Goal: Transaction & Acquisition: Purchase product/service

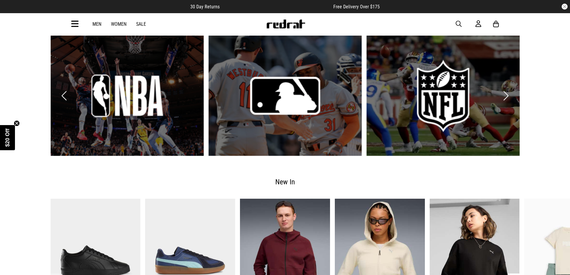
scroll to position [1078, 0]
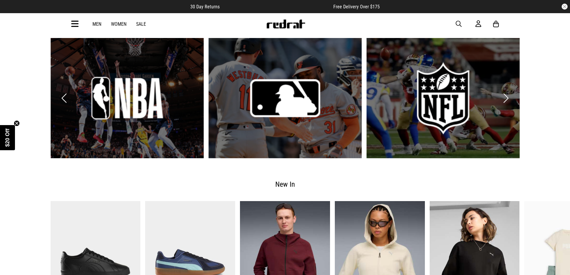
click at [85, 102] on link "1 / 6" at bounding box center [127, 98] width 153 height 120
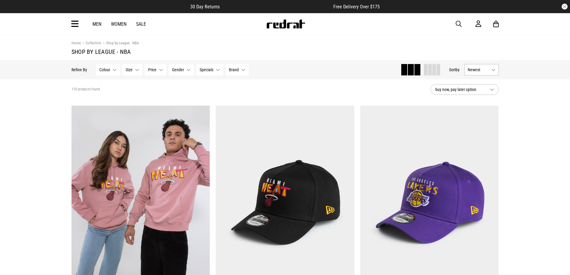
click at [458, 23] on span "button" at bounding box center [459, 23] width 6 height 7
click at [233, 67] on span "Brand" at bounding box center [234, 69] width 10 height 5
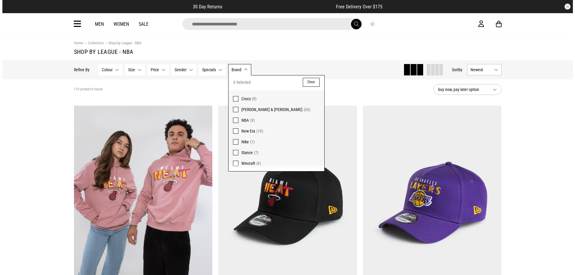
scroll to position [1, 0]
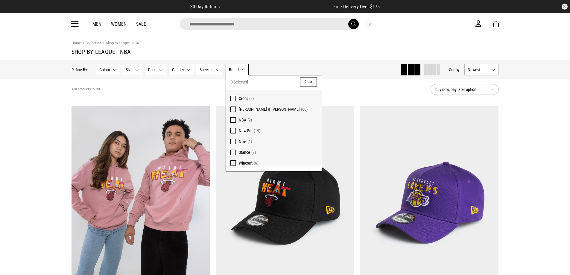
click at [312, 22] on input "search" at bounding box center [270, 24] width 180 height 12
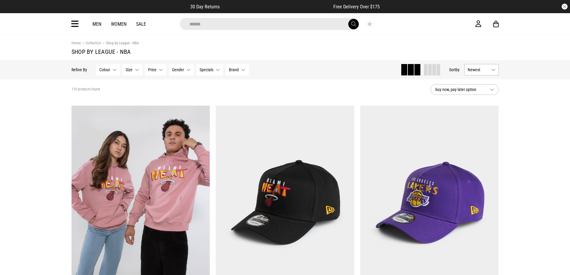
type input "******"
click at [349, 19] on button "submit" at bounding box center [354, 24] width 10 height 10
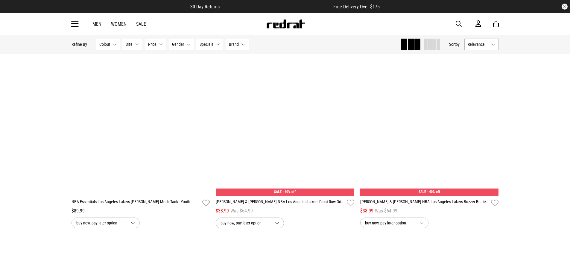
scroll to position [1497, 0]
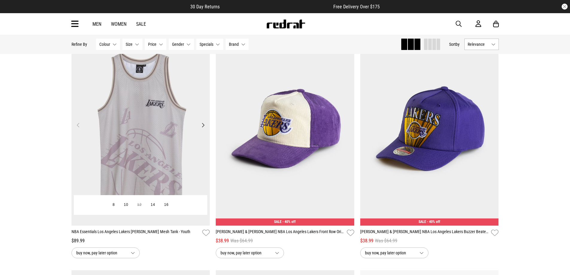
click at [200, 128] on button "Next" at bounding box center [202, 125] width 7 height 7
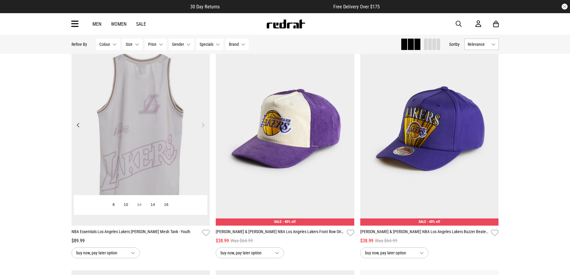
click at [200, 128] on button "Next" at bounding box center [202, 125] width 7 height 7
click at [202, 128] on button "Next" at bounding box center [202, 125] width 7 height 7
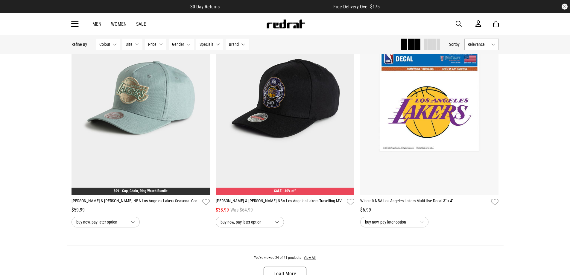
scroll to position [1797, 0]
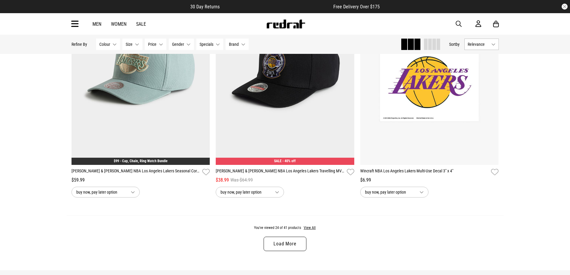
click at [295, 246] on link "Load More" at bounding box center [285, 244] width 43 height 14
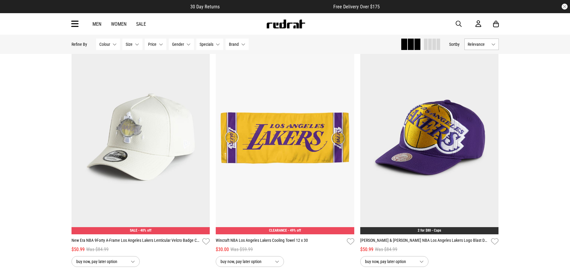
scroll to position [1984, 0]
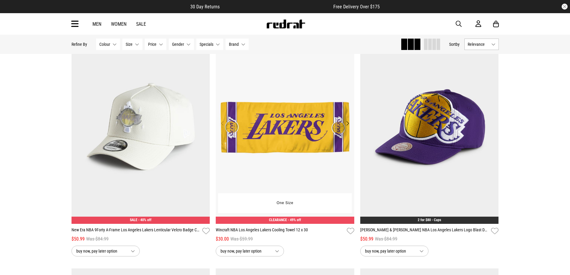
click at [347, 124] on button "Next" at bounding box center [347, 123] width 7 height 7
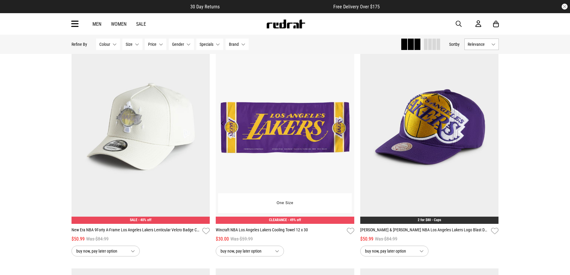
click at [347, 124] on button "Next" at bounding box center [347, 123] width 7 height 7
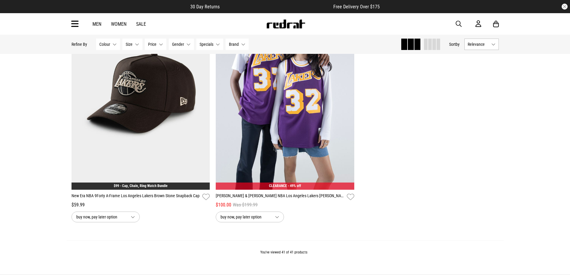
scroll to position [3151, 0]
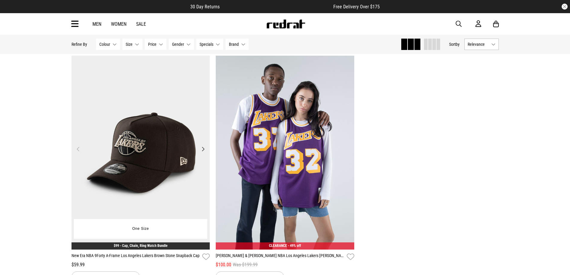
click at [202, 153] on button "Next" at bounding box center [202, 149] width 7 height 7
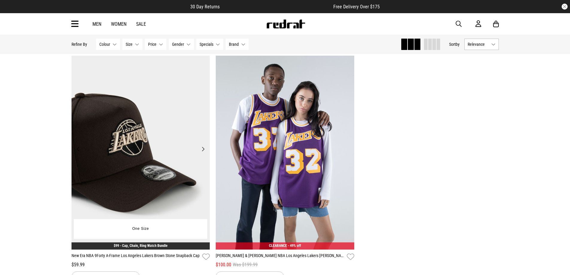
click at [202, 153] on button "Next" at bounding box center [202, 149] width 7 height 7
